Goal: Task Accomplishment & Management: Manage account settings

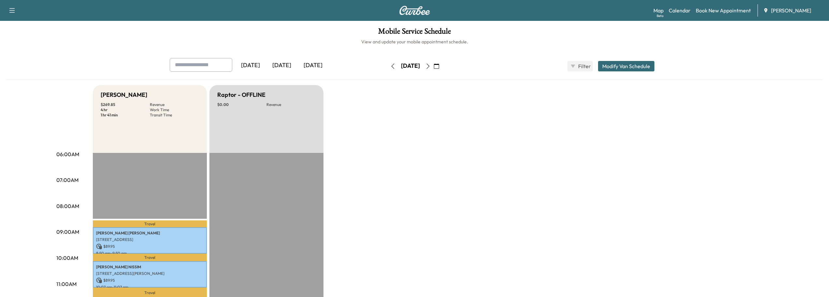
scroll to position [153, 0]
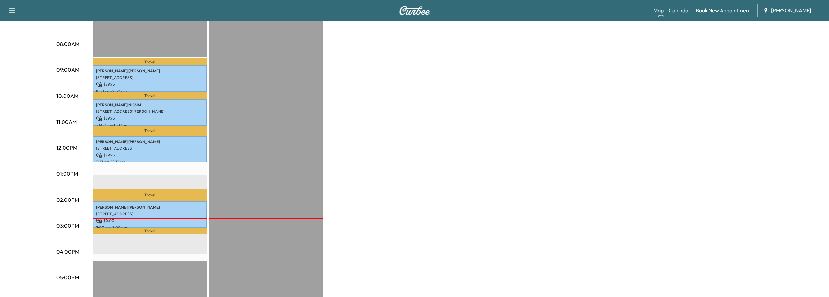
scroll to position [163, 0]
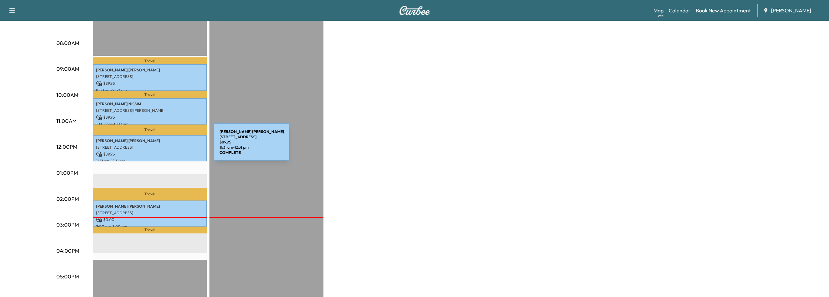
click at [165, 146] on p "[STREET_ADDRESS]" at bounding box center [149, 147] width 107 height 5
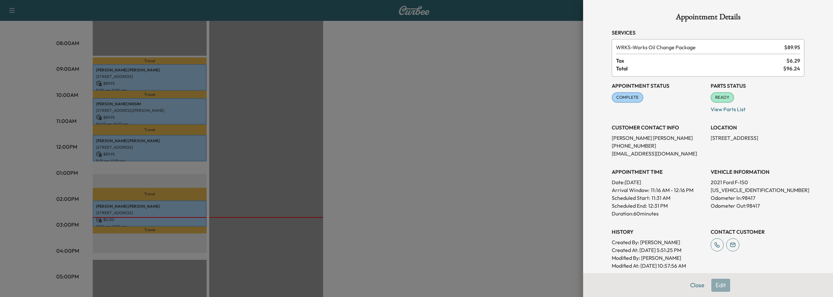
click at [11, 159] on div at bounding box center [416, 148] width 833 height 297
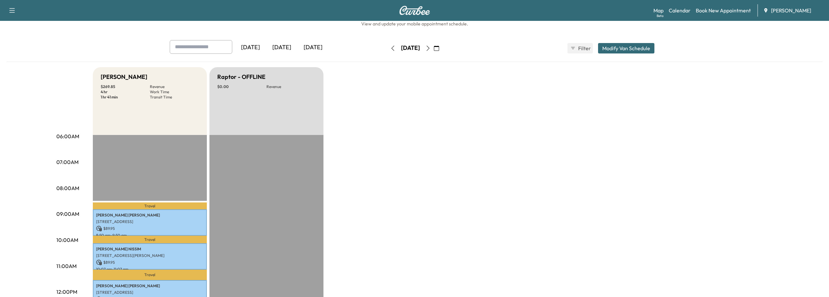
scroll to position [0, 0]
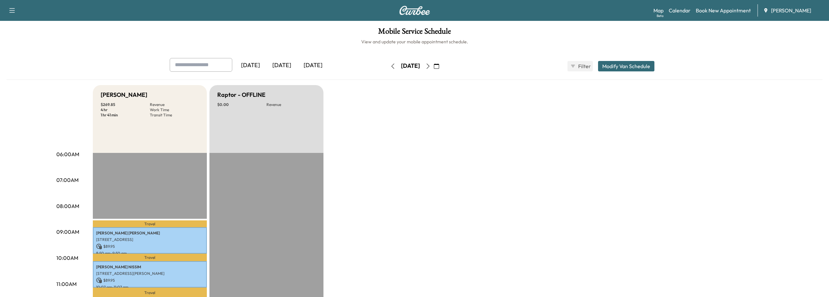
click at [429, 68] on icon "button" at bounding box center [427, 65] width 3 height 5
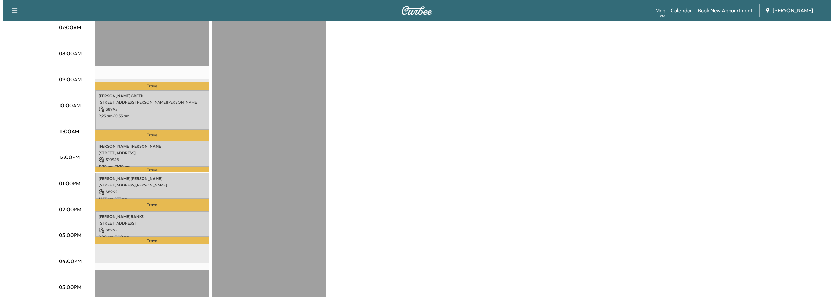
scroll to position [163, 0]
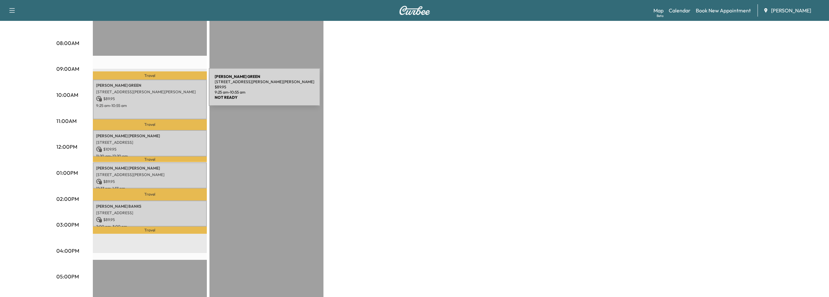
click at [160, 91] on p "211 Manning Dr, Alpharetta, GA 30009, USA" at bounding box center [149, 91] width 107 height 5
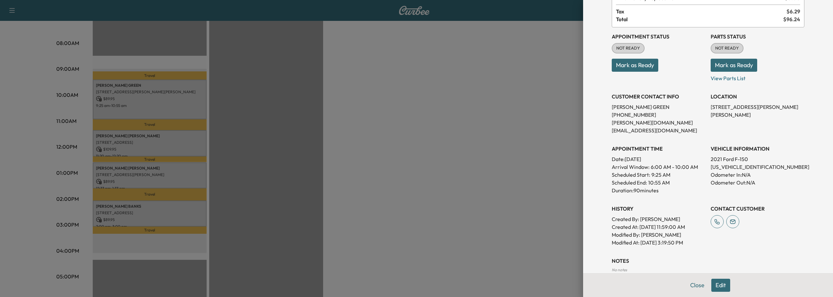
scroll to position [0, 0]
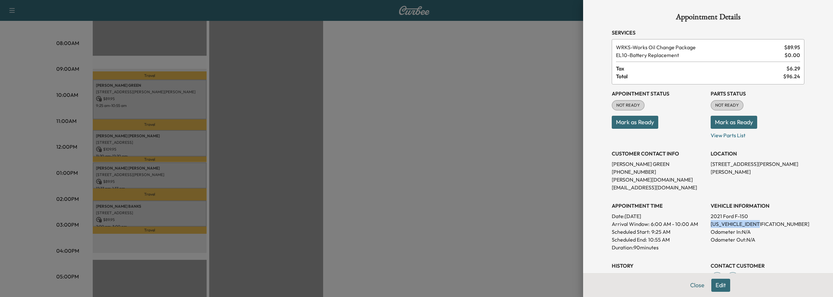
drag, startPoint x: 705, startPoint y: 215, endPoint x: 750, endPoint y: 214, distance: 44.9
click at [767, 213] on div "Appointment Status NOT READY Mark as Ready Parts Status NOT READY Mark as Ready…" at bounding box center [708, 193] width 193 height 219
copy p "1FTFW1E87MKD79473"
drag, startPoint x: 693, startPoint y: 288, endPoint x: 637, endPoint y: 274, distance: 57.3
click at [693, 287] on button "Close" at bounding box center [697, 284] width 23 height 13
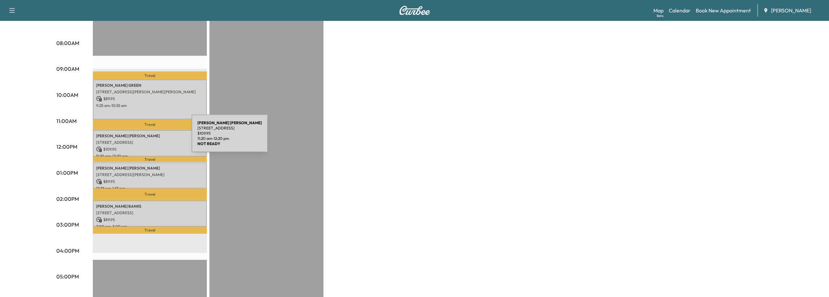
click at [143, 137] on div "COREY ARONOFF 1106 Byrnwyck Rd NE, Atlanta, GA 30319, USA $ 109.95 11:20 am - 1…" at bounding box center [150, 143] width 114 height 26
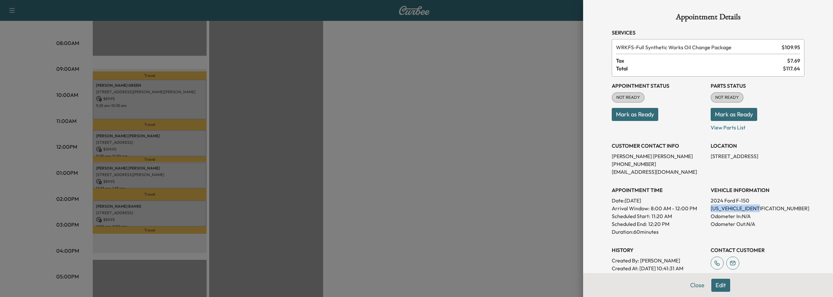
drag, startPoint x: 706, startPoint y: 209, endPoint x: 759, endPoint y: 209, distance: 52.7
click at [759, 209] on div "Appointment Status NOT READY Mark as Ready Parts Status NOT READY Mark as Ready…" at bounding box center [708, 182] width 193 height 211
copy p "1FTFW4L53RFC04499"
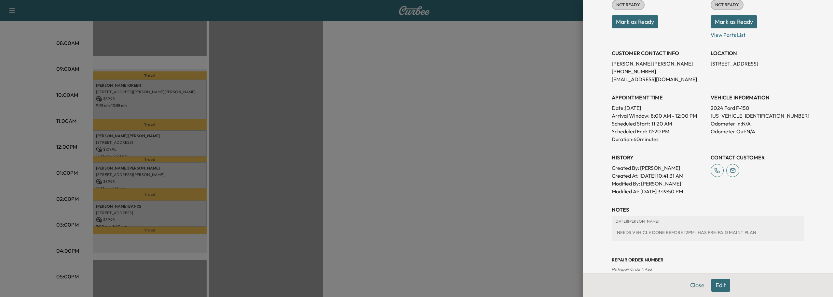
scroll to position [105, 0]
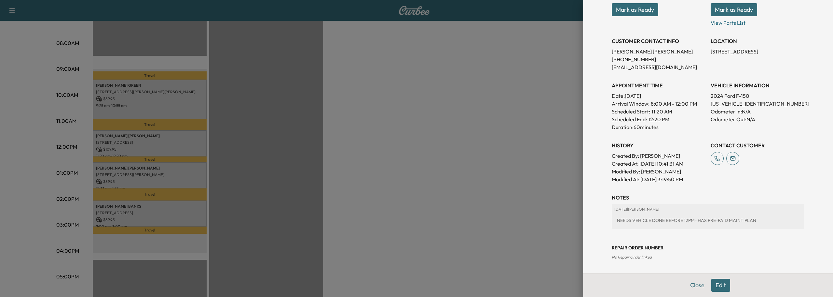
click at [28, 164] on div at bounding box center [416, 148] width 833 height 297
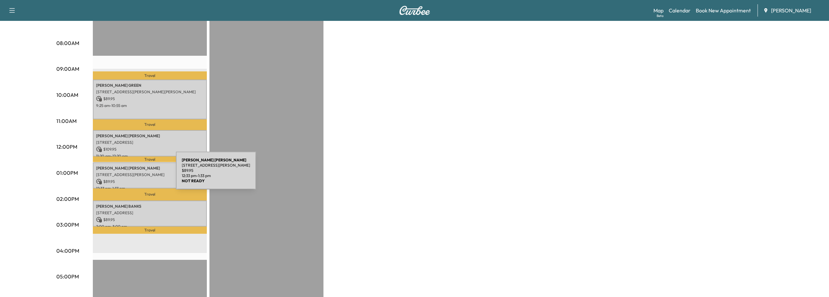
click at [128, 174] on p "[STREET_ADDRESS][PERSON_NAME]" at bounding box center [149, 174] width 107 height 5
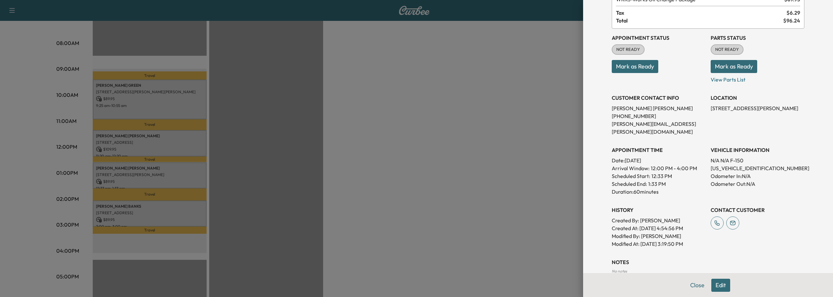
scroll to position [0, 0]
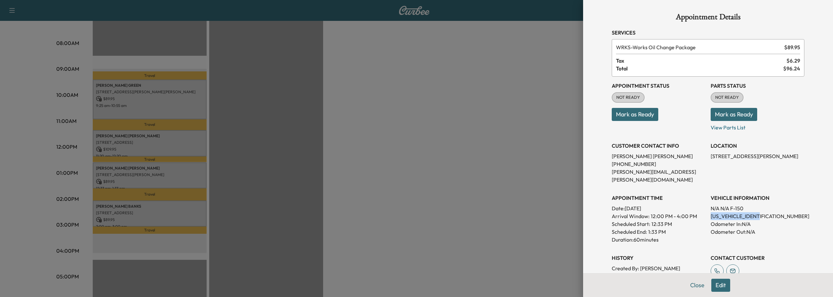
drag, startPoint x: 706, startPoint y: 209, endPoint x: 751, endPoint y: 209, distance: 44.9
click at [758, 210] on div "Appointment Status NOT READY Mark as Ready Parts Status NOT READY Mark as Ready…" at bounding box center [708, 186] width 193 height 219
copy p "1FTFW1E83MFB50944"
click at [452, 187] on div at bounding box center [416, 148] width 833 height 297
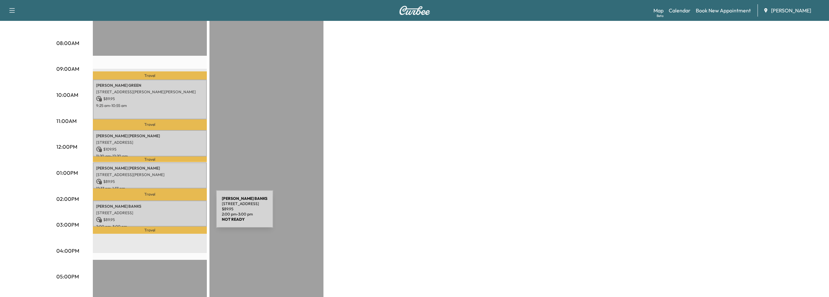
click at [164, 213] on p "[STREET_ADDRESS]" at bounding box center [149, 212] width 107 height 5
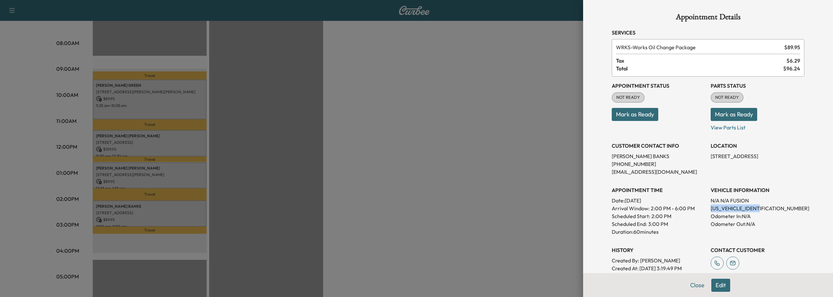
drag, startPoint x: 706, startPoint y: 207, endPoint x: 763, endPoint y: 209, distance: 57.3
click at [763, 209] on div "Appointment Status NOT READY Mark as Ready Parts Status NOT READY Mark as Ready…" at bounding box center [708, 174] width 193 height 195
copy p "3FA6P0H75GR185895"
click at [693, 286] on button "Close" at bounding box center [697, 284] width 23 height 13
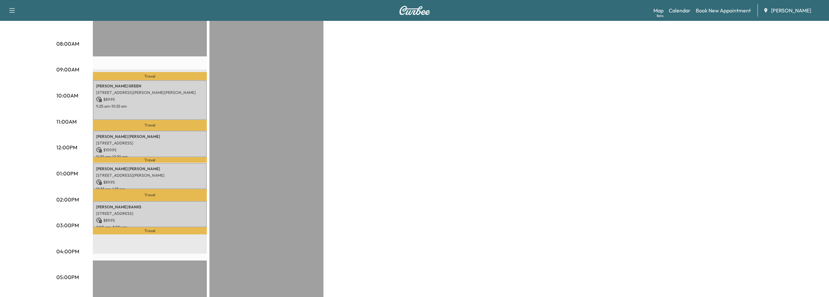
scroll to position [163, 0]
